Goal: Book appointment/travel/reservation

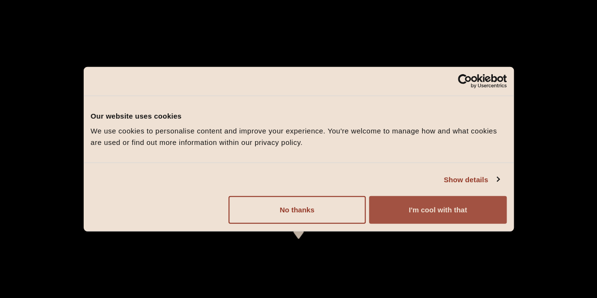
click at [417, 211] on button "I'm cool with that" at bounding box center [437, 210] width 137 height 28
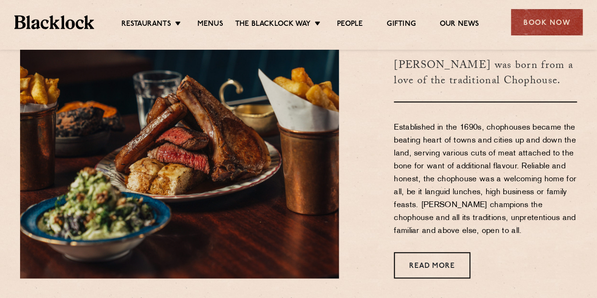
scroll to position [321, 0]
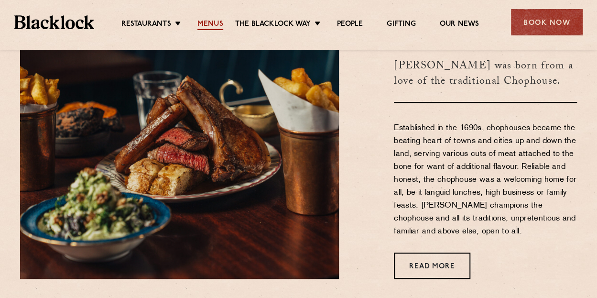
click at [212, 27] on link "Menus" at bounding box center [210, 25] width 26 height 11
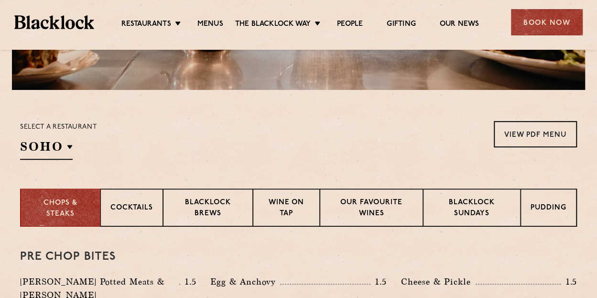
scroll to position [255, 0]
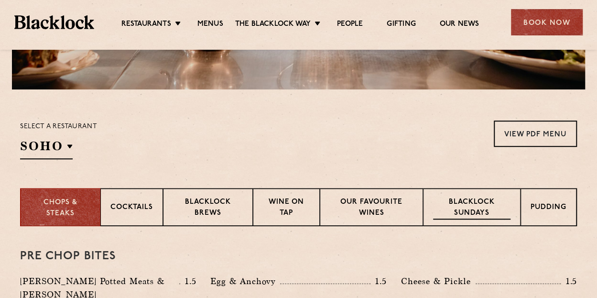
click at [462, 211] on p "Blacklock Sundays" at bounding box center [471, 208] width 77 height 22
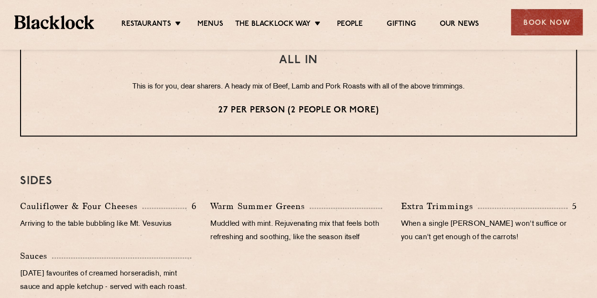
scroll to position [845, 0]
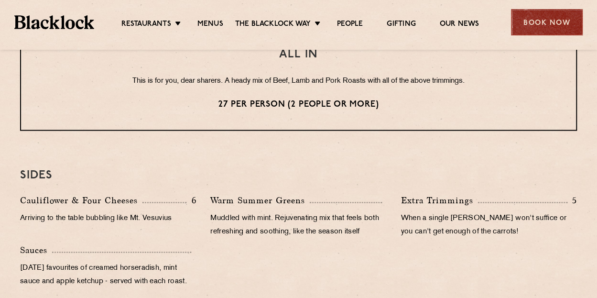
click at [528, 28] on div "Book Now" at bounding box center [547, 22] width 72 height 26
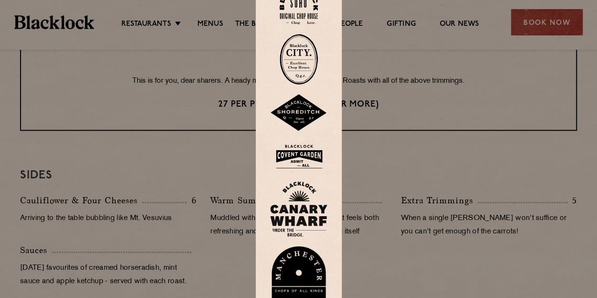
click at [295, 107] on img at bounding box center [298, 112] width 57 height 37
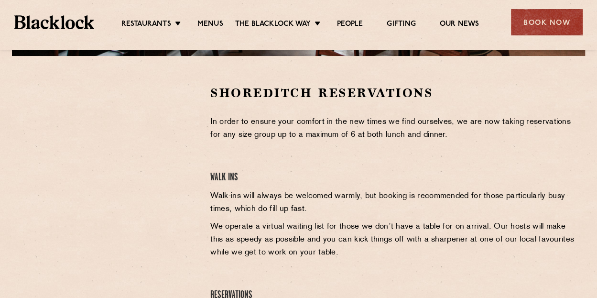
scroll to position [289, 0]
